Goal: Transaction & Acquisition: Subscribe to service/newsletter

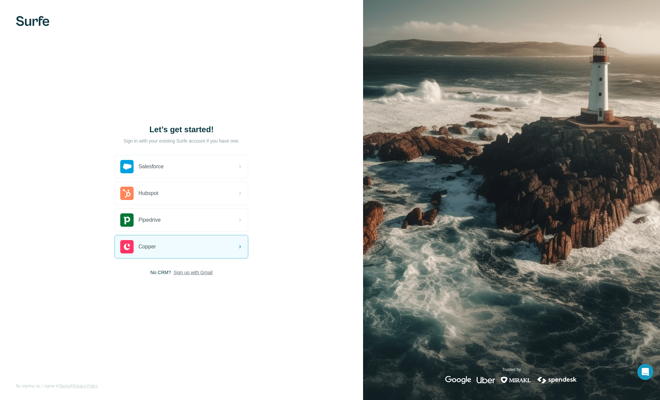
click at [209, 273] on span "Sign up with Gmail" at bounding box center [193, 272] width 39 height 7
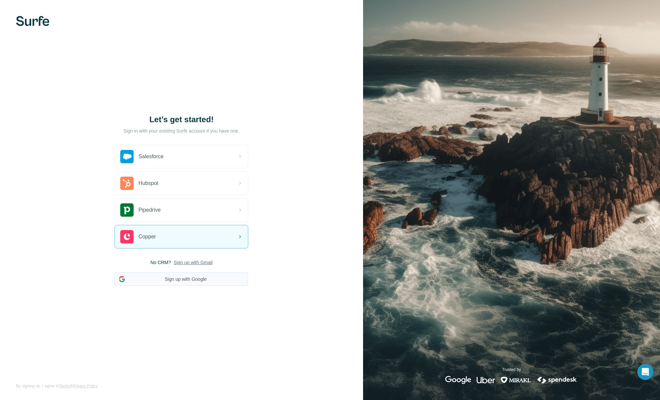
click at [212, 279] on button "Sign up with Google" at bounding box center [181, 278] width 134 height 13
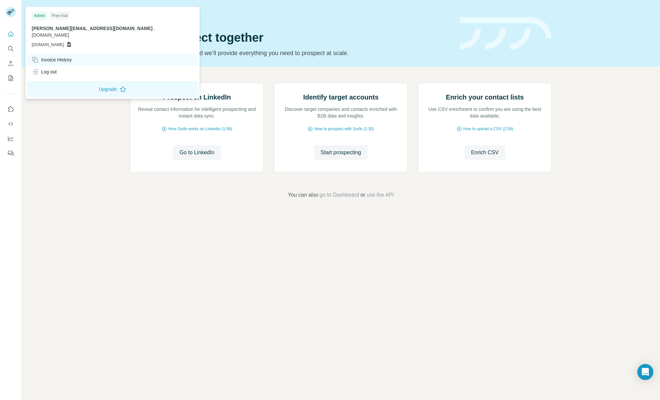
click at [64, 56] on div "Invoice History" at bounding box center [52, 59] width 40 height 7
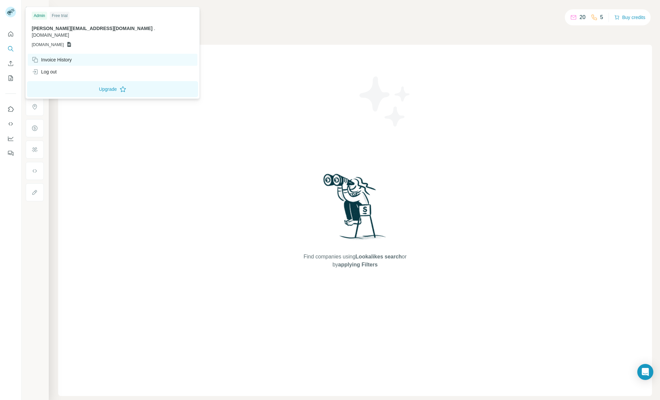
click at [54, 56] on div "Invoice History" at bounding box center [52, 59] width 40 height 7
click at [62, 16] on div "Free trial" at bounding box center [60, 16] width 20 height 8
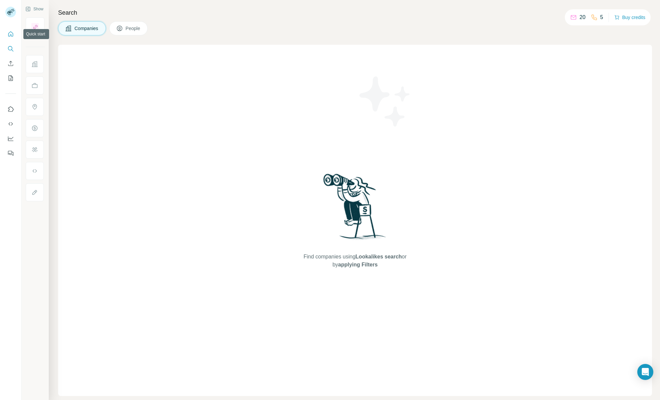
click at [12, 34] on icon "Quick start" at bounding box center [10, 34] width 7 height 7
